Goal: Task Accomplishment & Management: Manage account settings

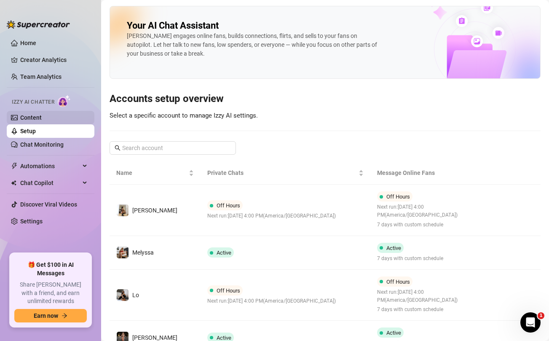
click at [24, 116] on link "Content" at bounding box center [30, 117] width 21 height 7
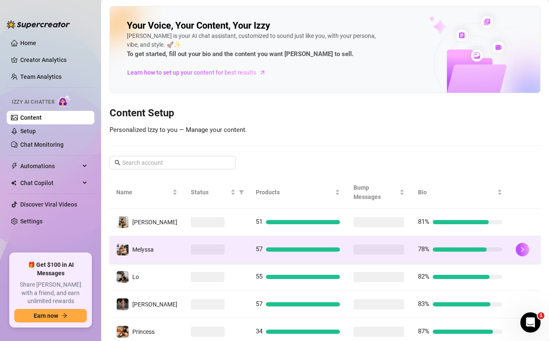
scroll to position [181, 0]
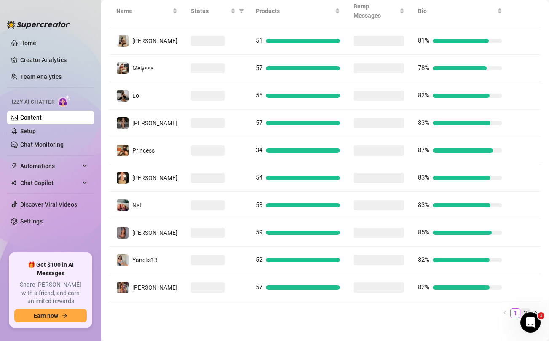
click at [526, 308] on link "2" at bounding box center [525, 312] width 9 height 9
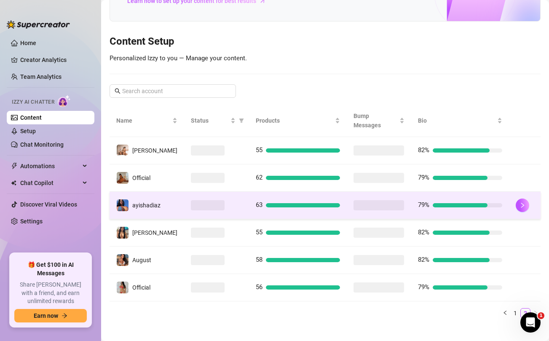
click at [232, 200] on div at bounding box center [216, 205] width 51 height 10
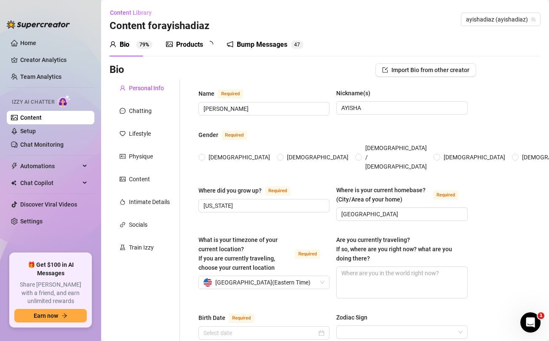
radio input "true"
type input "[DATE]"
click at [201, 43] on div "Products" at bounding box center [189, 45] width 27 height 10
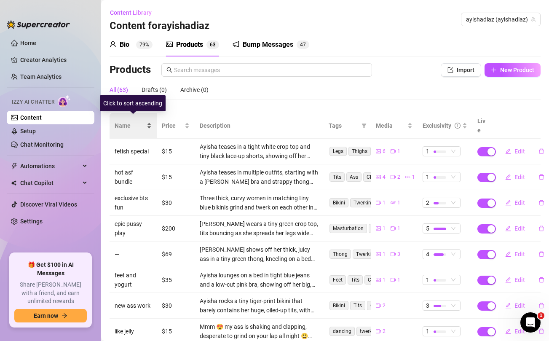
click at [121, 121] on span "Name" at bounding box center [130, 125] width 30 height 9
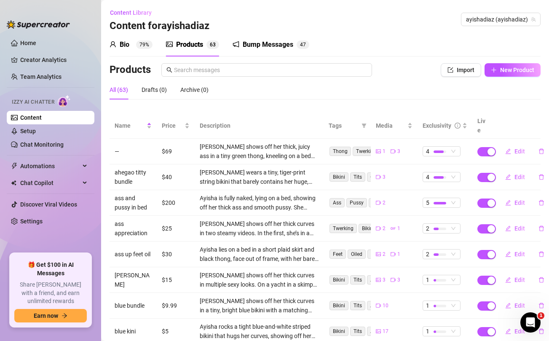
scroll to position [94, 0]
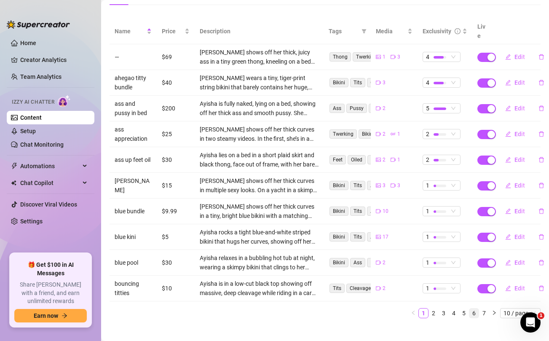
click at [474, 308] on link "6" at bounding box center [473, 312] width 9 height 9
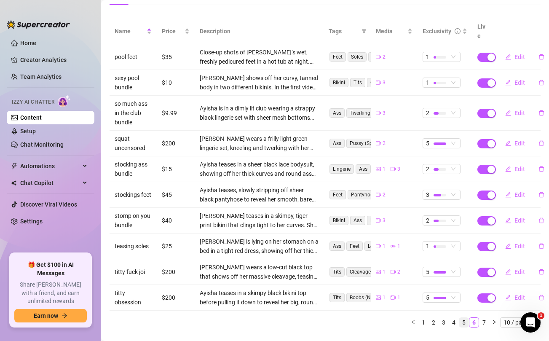
click at [465, 318] on link "5" at bounding box center [463, 322] width 9 height 9
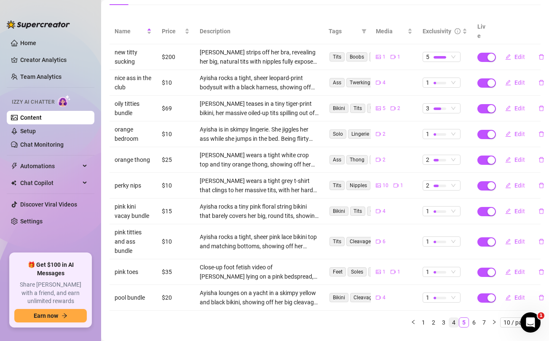
click at [455, 318] on link "4" at bounding box center [453, 322] width 9 height 9
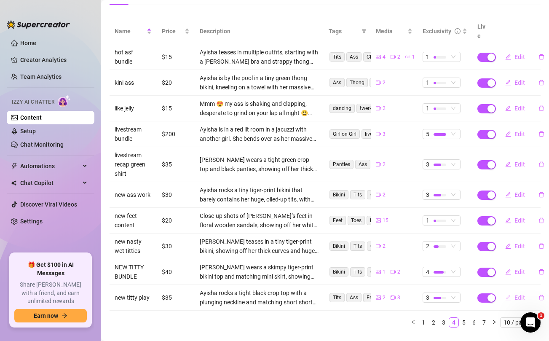
click at [517, 294] on span "Edit" at bounding box center [519, 297] width 11 height 7
type textarea "Baby, have you ever fantasized about having your hard cock between my boobs? Tu…"
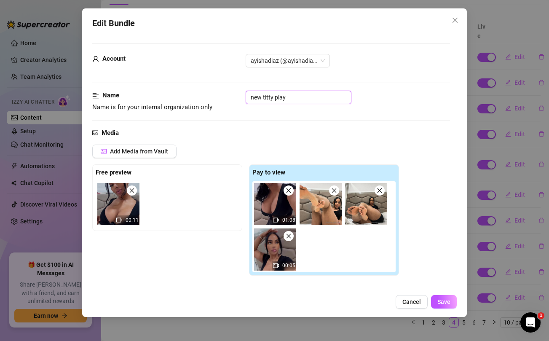
click at [283, 95] on input "new titty play" at bounding box center [299, 97] width 106 height 13
type input "more of me bundle"
click at [447, 303] on span "Save" at bounding box center [443, 301] width 13 height 7
